Goal: Information Seeking & Learning: Check status

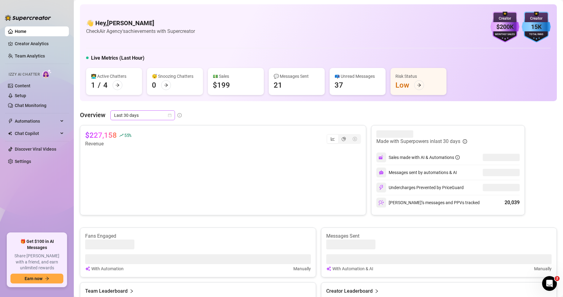
click at [127, 116] on span "Last 30 days" at bounding box center [142, 115] width 57 height 9
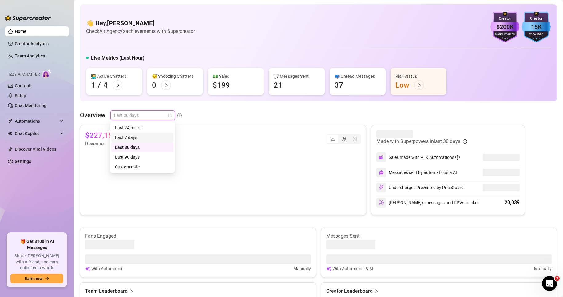
click at [131, 136] on div "Last 7 days" at bounding box center [142, 137] width 55 height 7
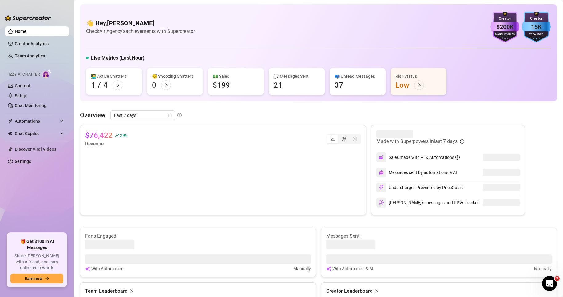
click at [140, 121] on div "Overview Last 7 days $76,422 29 % Revenue Made with Superpowers in last 7 days …" at bounding box center [318, 235] width 477 height 250
click at [139, 120] on span "Last 7 days" at bounding box center [142, 115] width 57 height 9
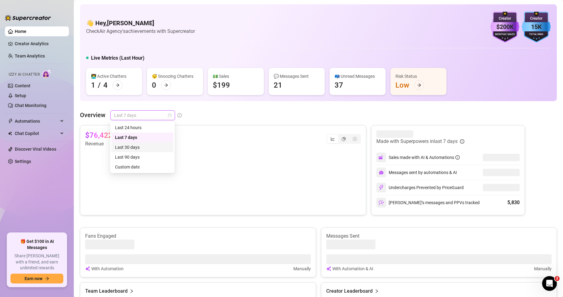
click at [134, 149] on div "Last 30 days" at bounding box center [142, 147] width 55 height 7
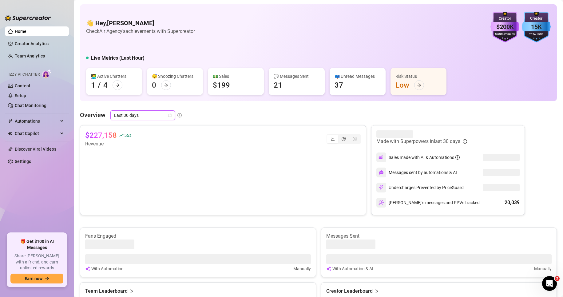
click at [133, 122] on div "Overview Last 30 days Last 30 days $227,158 55 % Revenue Made with Superpowers …" at bounding box center [318, 233] width 477 height 247
click at [134, 119] on span "Last 30 days" at bounding box center [142, 115] width 57 height 9
click at [132, 156] on div "Last 90 days" at bounding box center [142, 157] width 55 height 7
click at [138, 104] on div "👋 Hey, [PERSON_NAME] Check Air Agency's achievements with Supercreator $200K Cr…" at bounding box center [318, 255] width 477 height 503
click at [132, 117] on span "Last 90 days" at bounding box center [142, 115] width 57 height 9
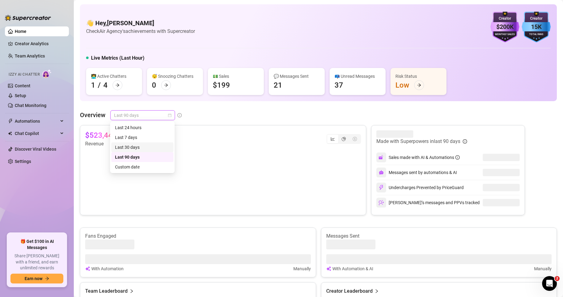
click at [129, 147] on div "Last 30 days" at bounding box center [142, 147] width 55 height 7
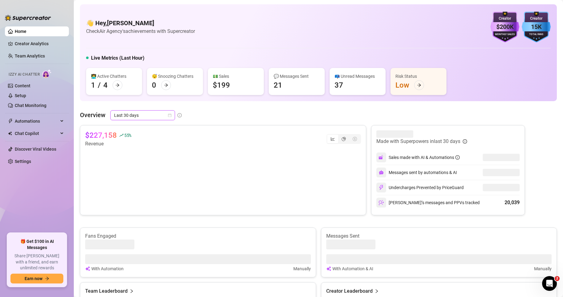
click at [95, 60] on h5 "Live Metrics (Last Hour)" at bounding box center [117, 57] width 53 height 7
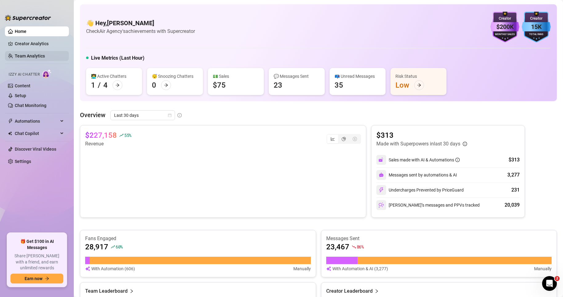
click at [26, 55] on link "Team Analytics" at bounding box center [30, 55] width 30 height 5
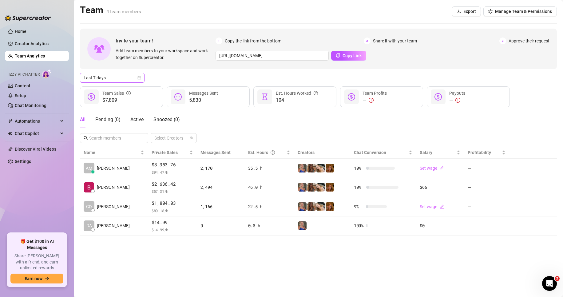
click at [98, 76] on span "Last 7 days" at bounding box center [112, 77] width 57 height 9
